Goal: Find specific page/section: Find specific page/section

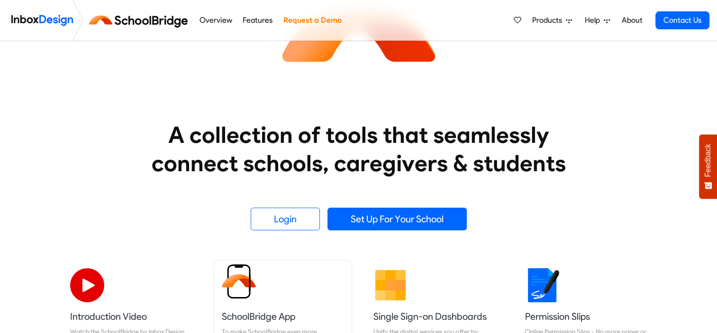
scroll to position [189, 0]
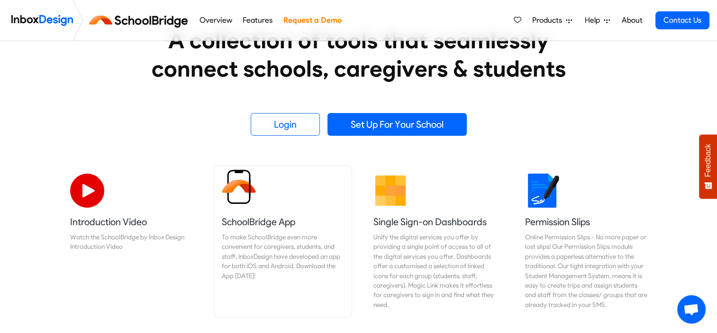
click at [230, 197] on img at bounding box center [239, 187] width 34 height 34
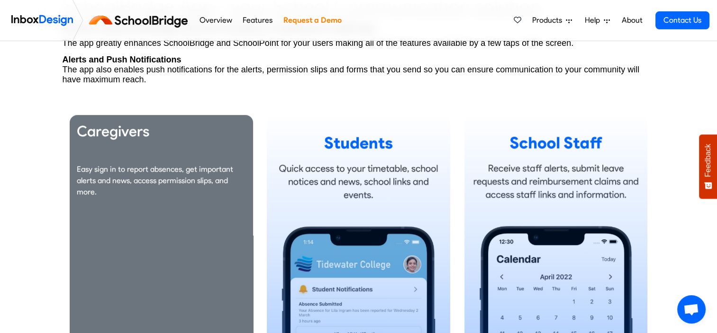
scroll to position [616, 0]
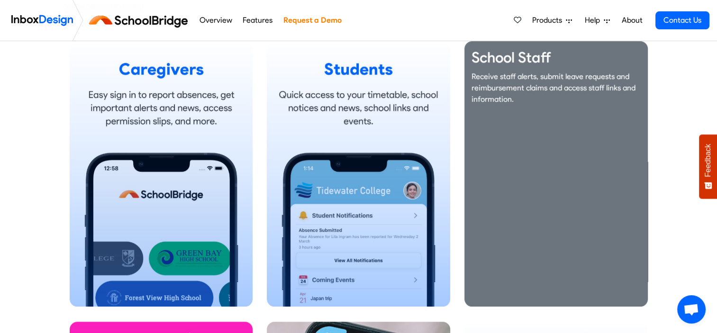
click at [530, 81] on p "Receive staff alerts, submit leave requests and reimbursement claims and access…" at bounding box center [555, 88] width 169 height 34
click at [510, 51] on h3 "School Staff" at bounding box center [555, 57] width 169 height 19
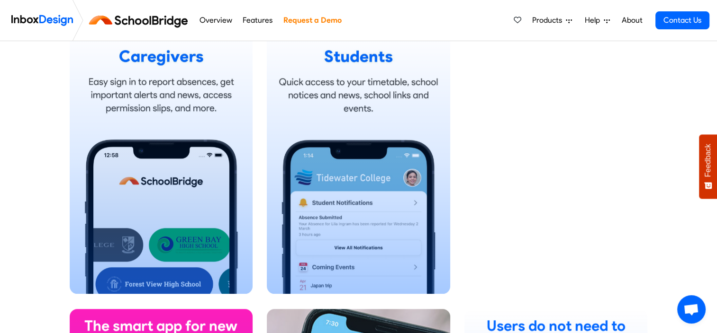
scroll to position [625, 0]
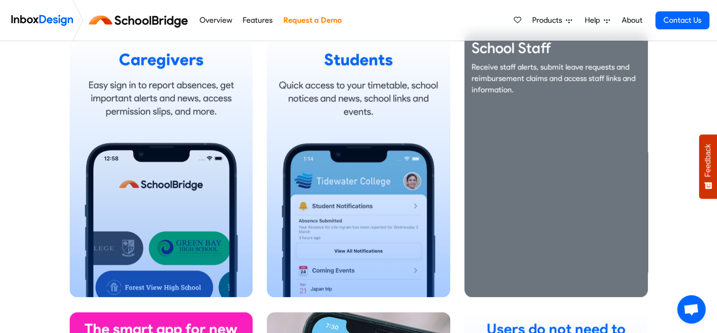
click at [519, 50] on h3 "School Staff" at bounding box center [555, 48] width 169 height 19
click at [557, 138] on div "School Staff Receive staff alerts, submit leave requests and reimbursement clai…" at bounding box center [555, 165] width 183 height 266
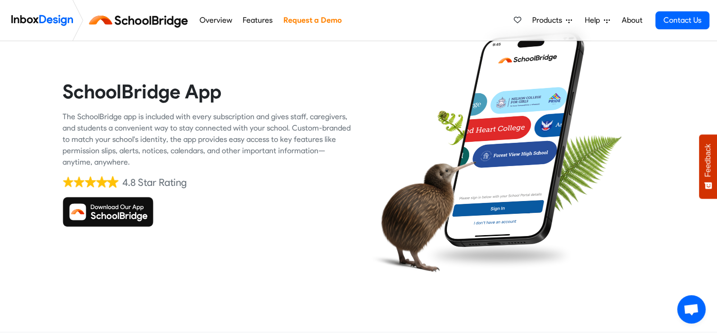
scroll to position [0, 0]
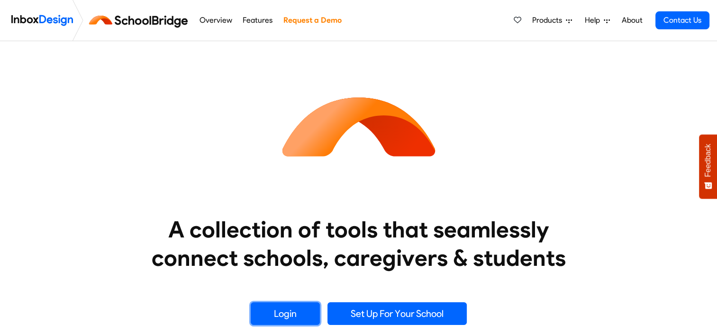
drag, startPoint x: 0, startPoint y: 0, endPoint x: 269, endPoint y: 307, distance: 408.2
click at [269, 307] on link "Login" at bounding box center [285, 314] width 69 height 23
